Goal: Information Seeking & Learning: Learn about a topic

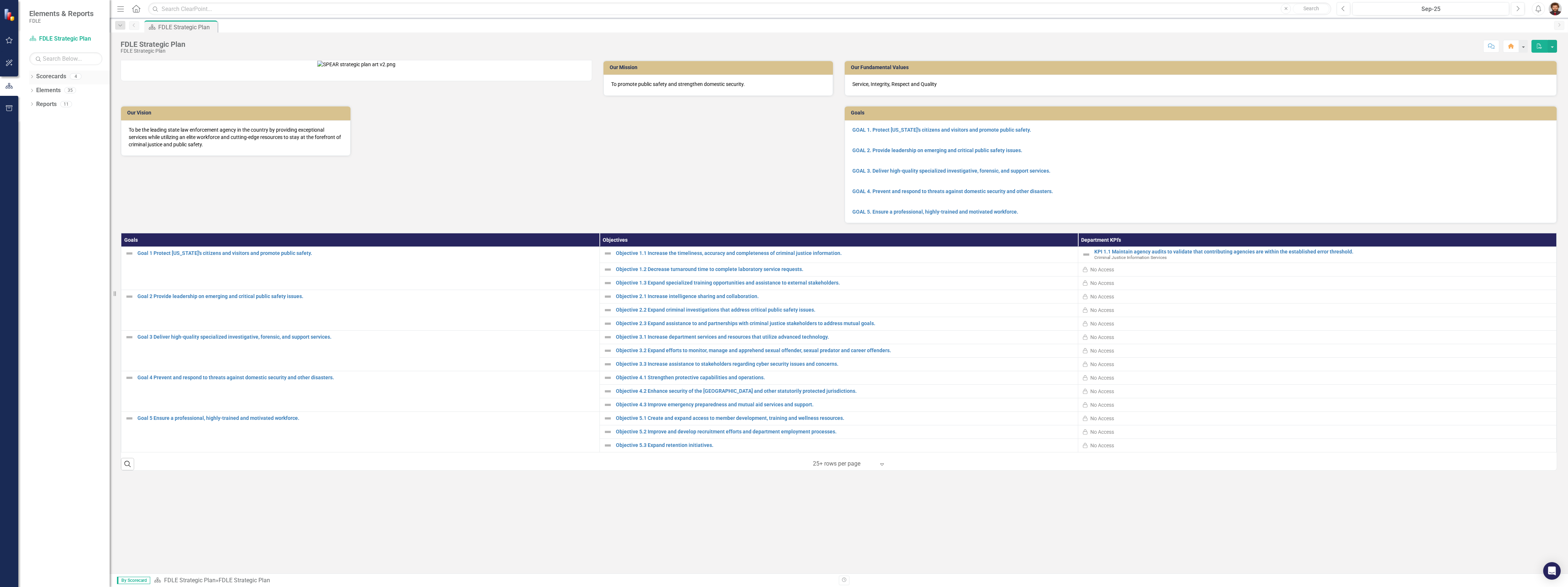
click at [47, 77] on link "Scorecards" at bounding box center [51, 77] width 30 height 9
click at [32, 101] on div "Dropdown Reports 11" at bounding box center [69, 105] width 80 height 14
click at [40, 77] on link "Scorecards" at bounding box center [51, 77] width 30 height 9
click at [35, 72] on div "Dropdown Scorecards 4" at bounding box center [69, 77] width 80 height 14
click at [33, 79] on icon "Dropdown" at bounding box center [32, 77] width 5 height 4
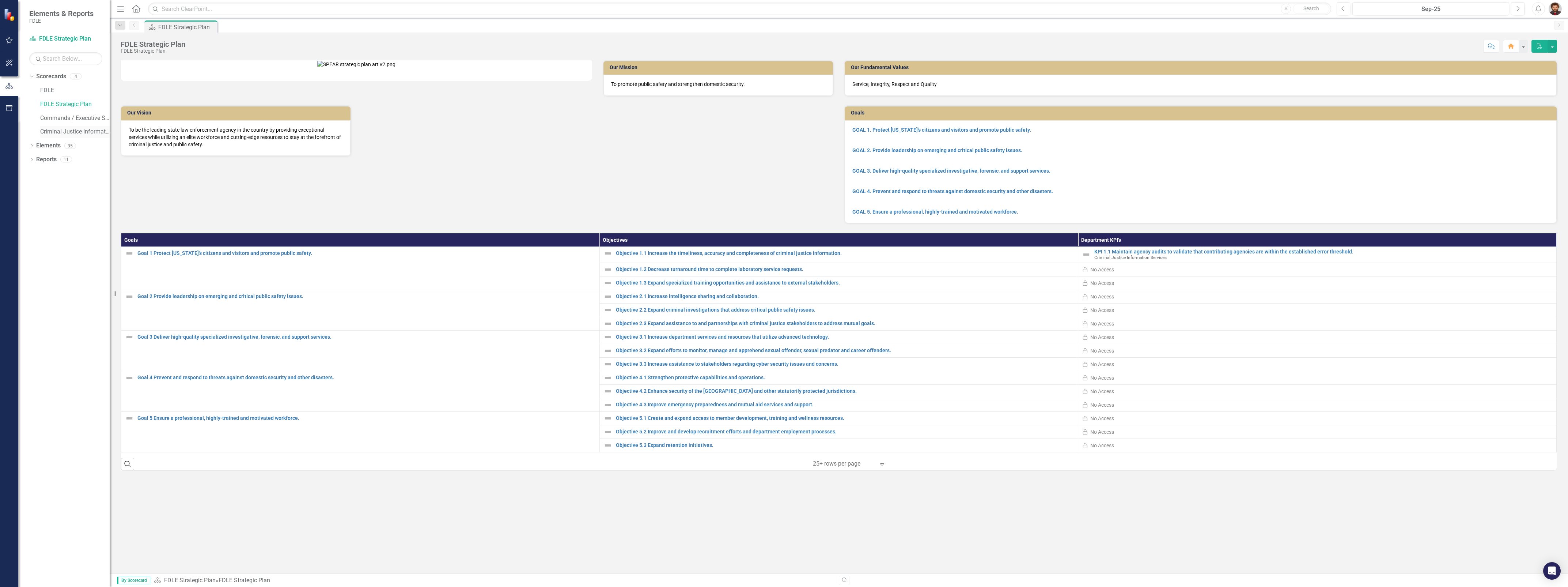
click at [56, 128] on link "Criminal Justice Information Services" at bounding box center [75, 132] width 69 height 9
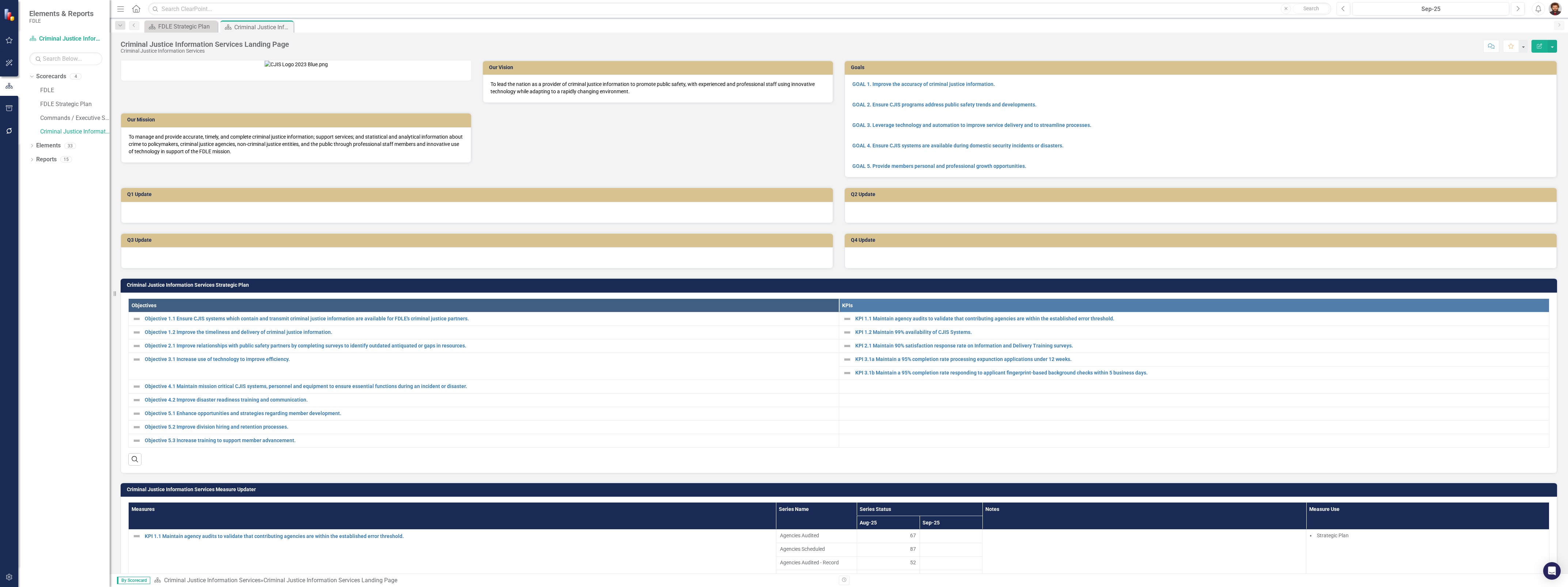
click at [69, 273] on div "Dropdown Scorecards 4 FDLE FDLE Strategic Plan Commands / Executive Support Bra…" at bounding box center [64, 329] width 91 height 516
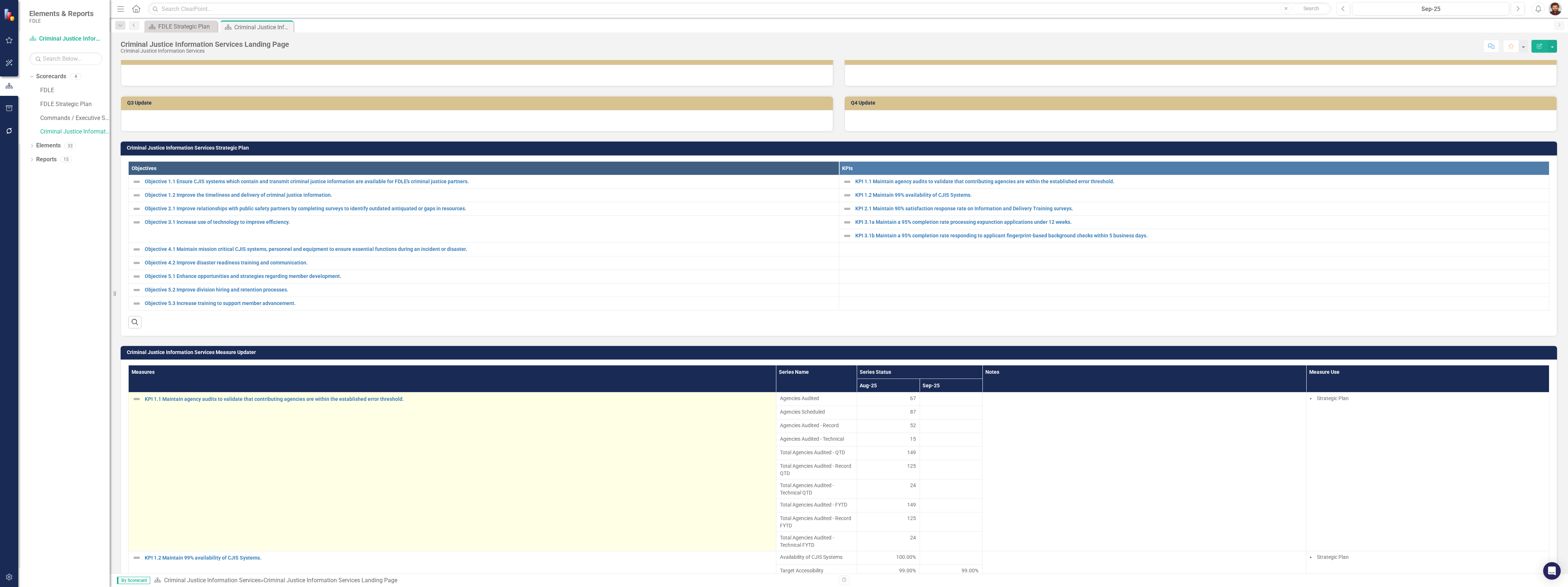
scroll to position [183, 0]
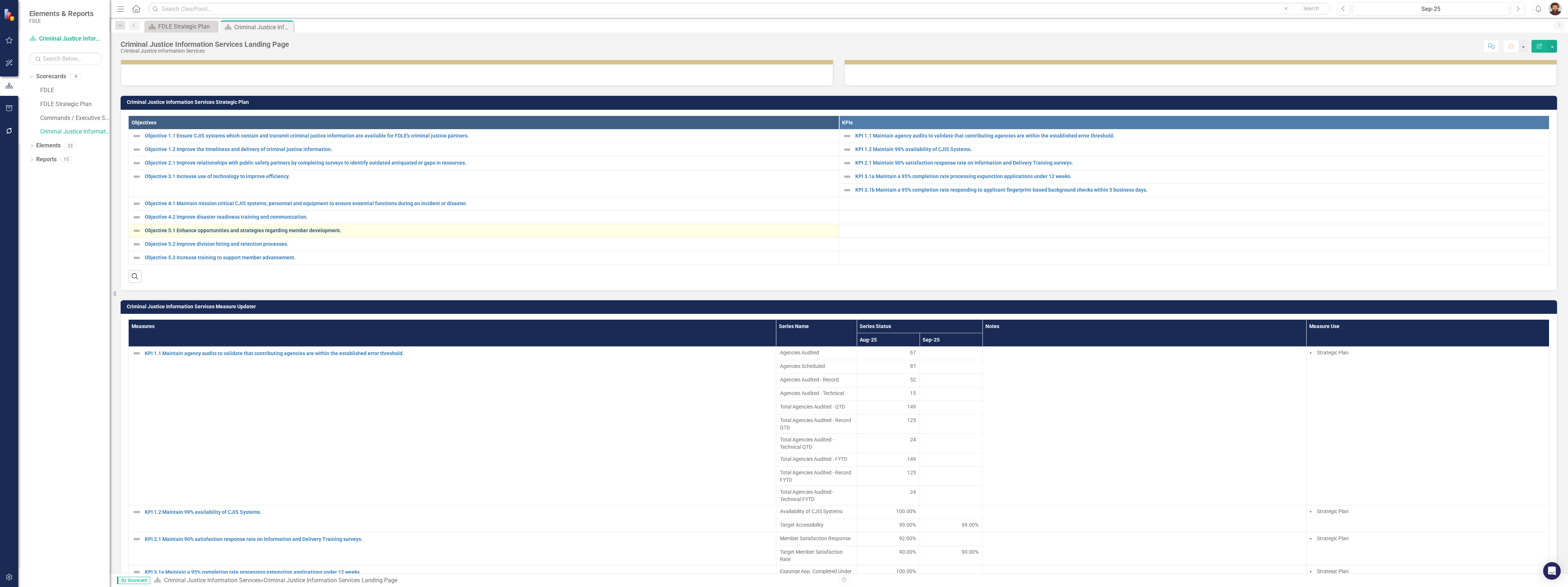
click at [310, 233] on link "Objective 5.1 Enhance opportunities and strategies regarding member development." at bounding box center [490, 230] width 690 height 5
click at [271, 247] on link "Objective 5.2 Improve division hiring and retention processes." at bounding box center [490, 244] width 690 height 5
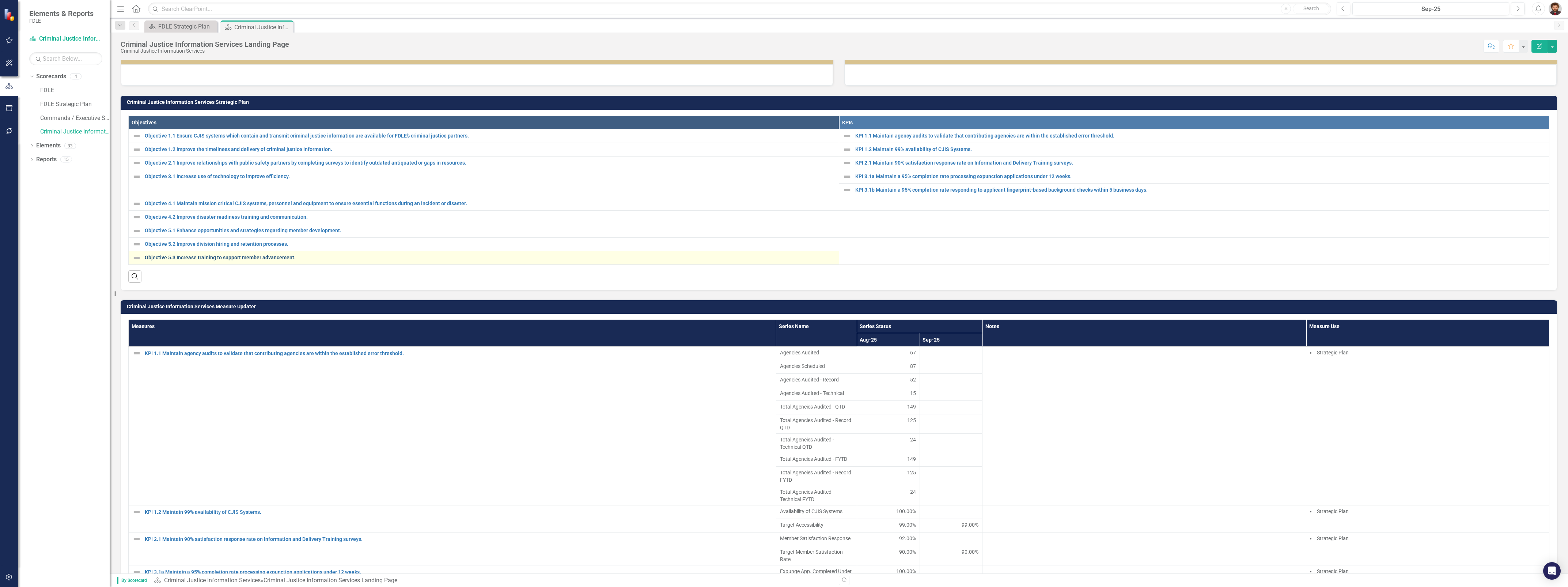
click at [271, 261] on link "Objective 5.3 Increase training to support member advancement." at bounding box center [490, 258] width 690 height 5
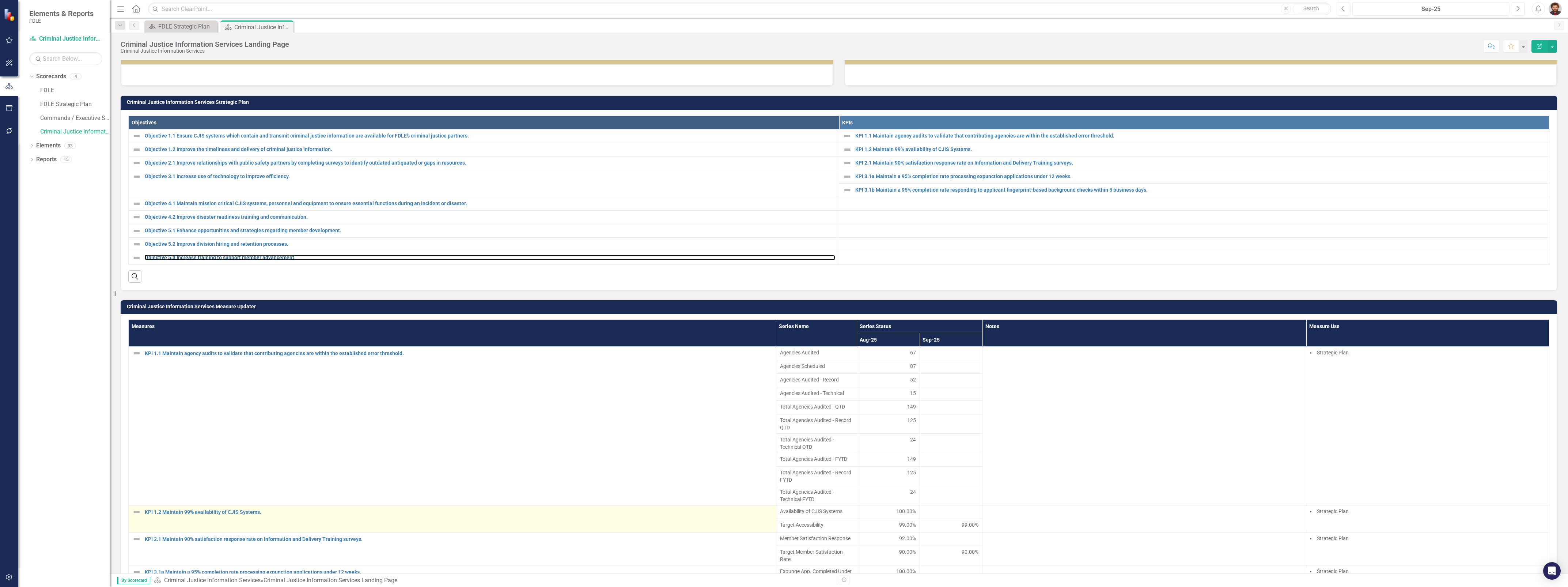
scroll to position [365, 0]
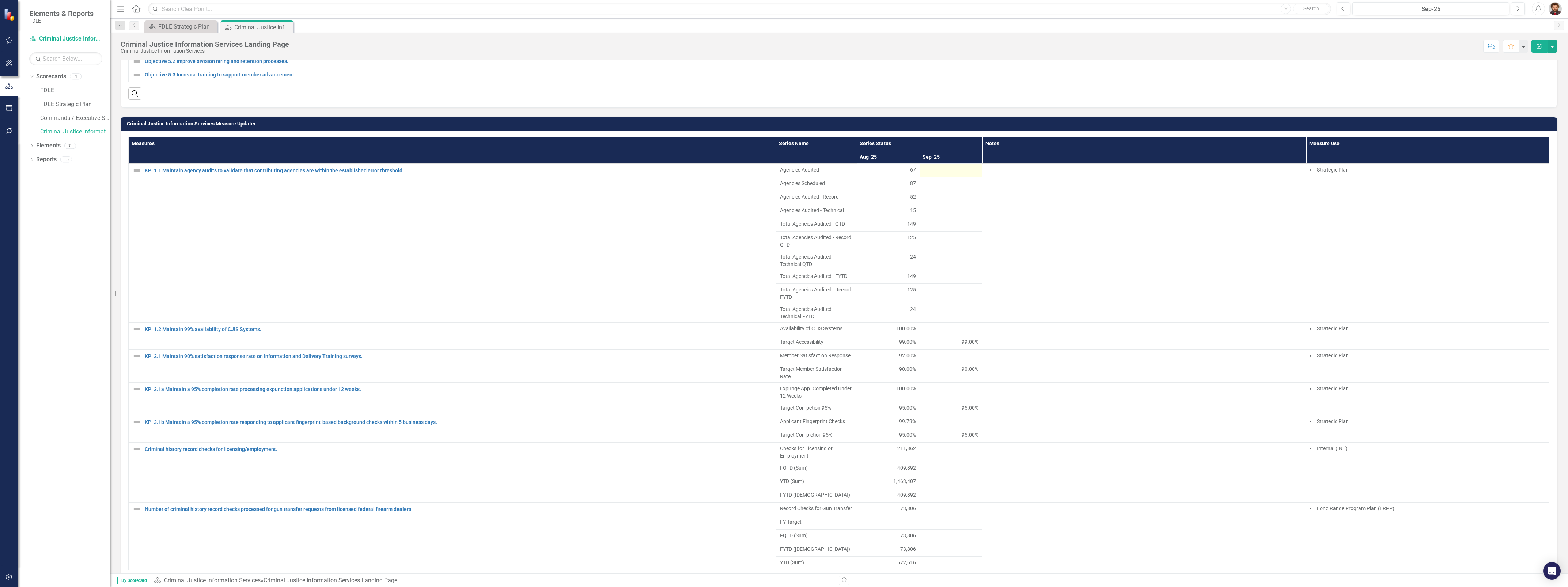
click at [937, 175] on div at bounding box center [951, 170] width 55 height 9
click at [935, 175] on div at bounding box center [951, 170] width 55 height 9
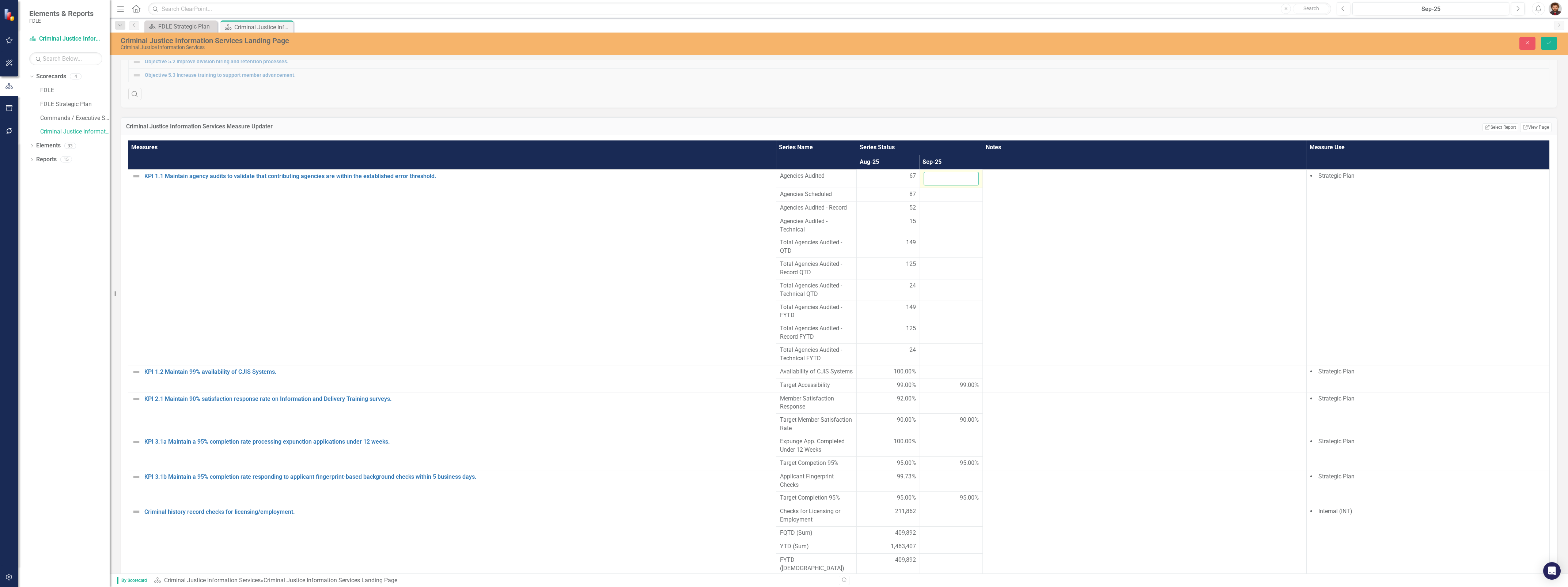
click at [934, 185] on input "number" at bounding box center [951, 178] width 55 height 13
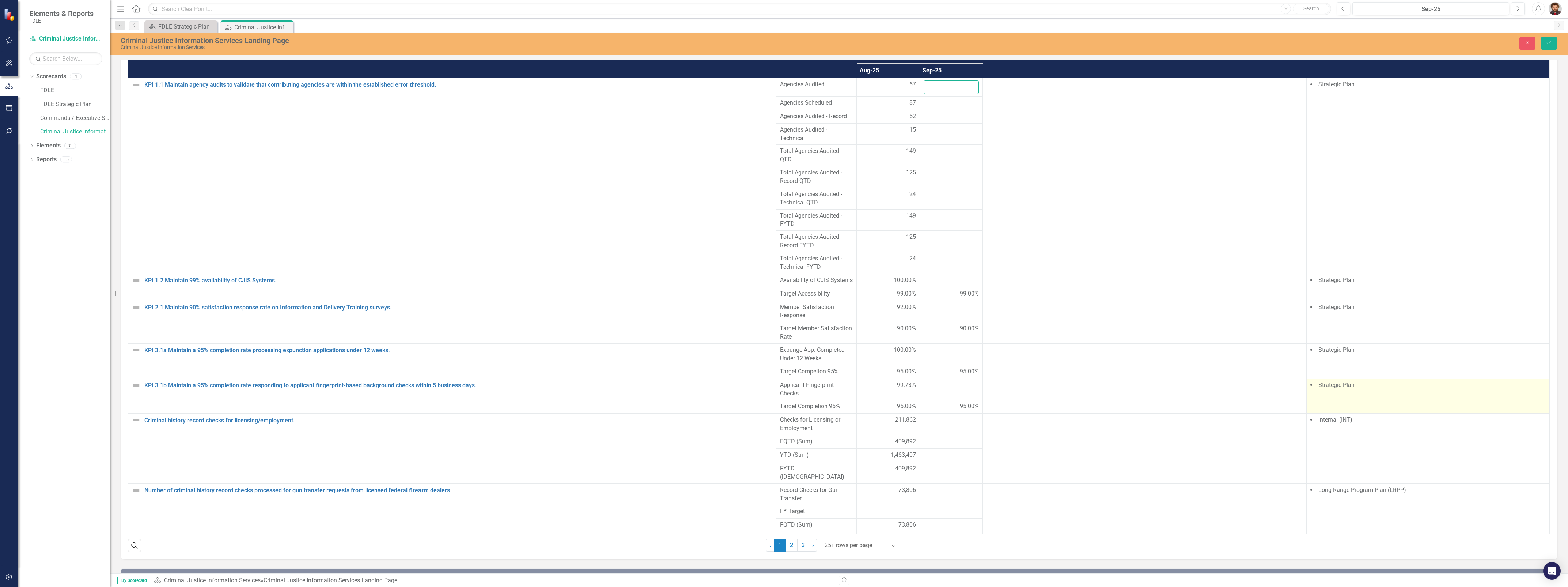
scroll to position [594, 0]
